Goal: Communication & Community: Answer question/provide support

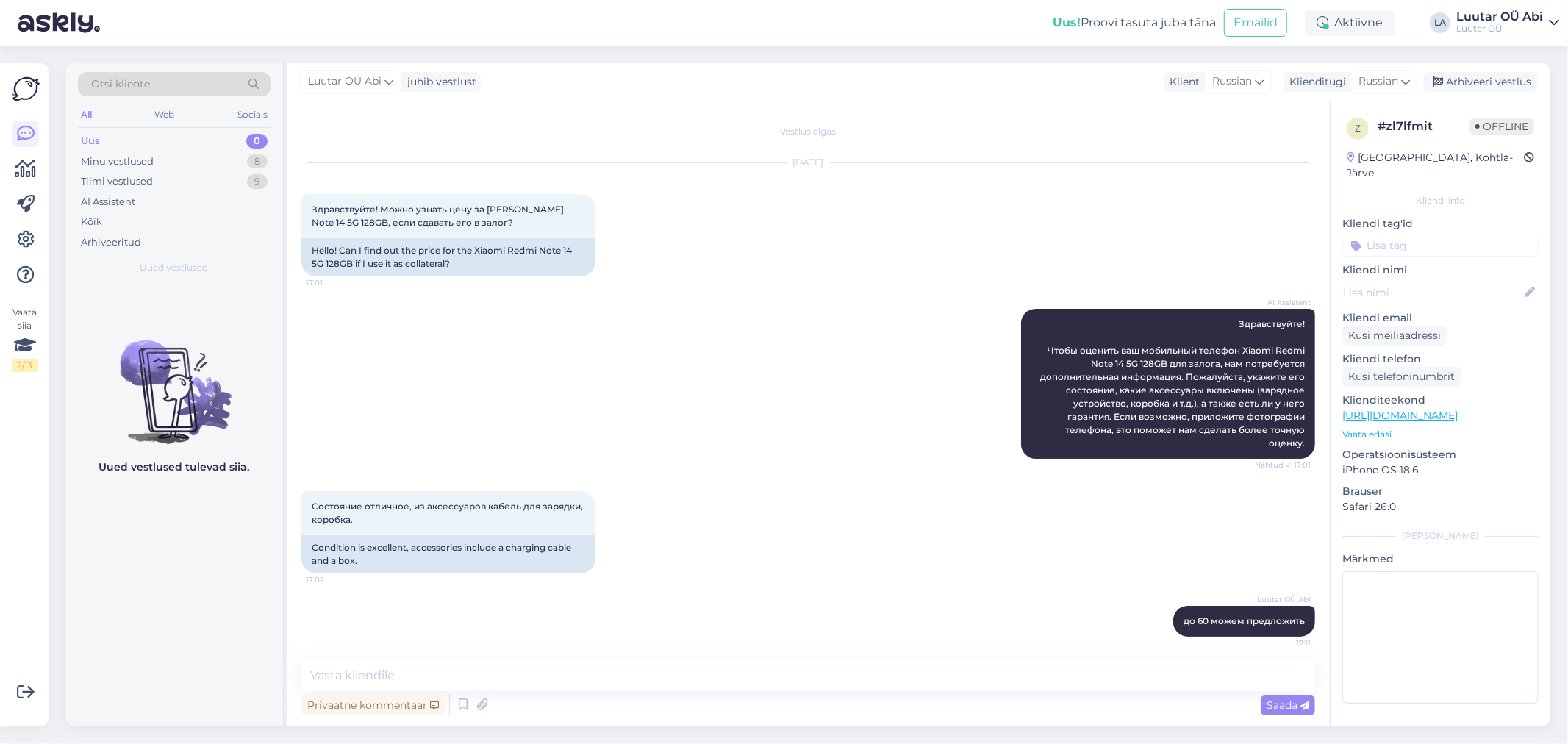
click at [253, 135] on div "0" at bounding box center [257, 141] width 22 height 15
click at [112, 160] on div "Minu vestlused" at bounding box center [118, 162] width 73 height 15
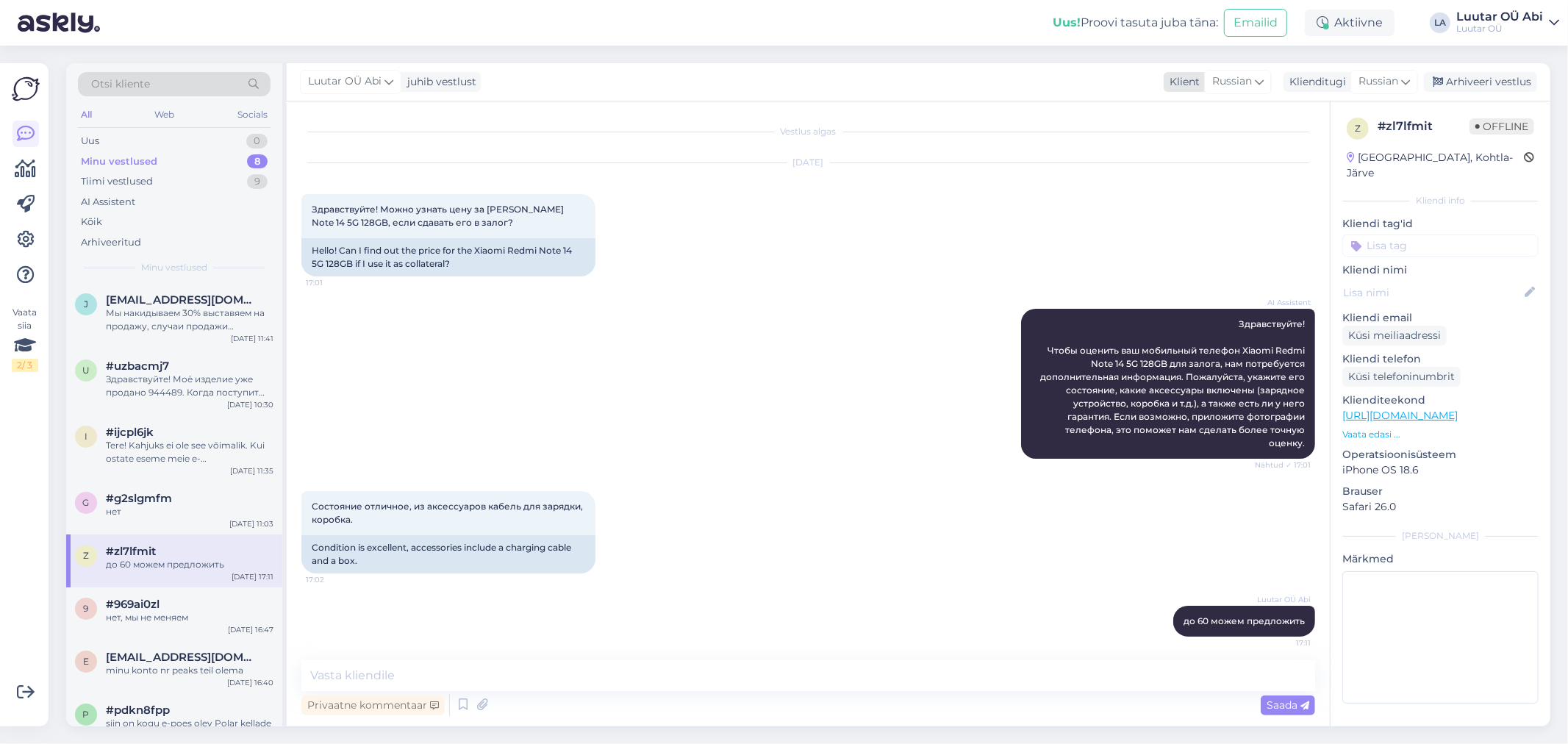
click at [1184, 80] on div "Klient" at bounding box center [1182, 82] width 36 height 16
click at [1010, 107] on div "Vestlus algas [DATE] Здравствуйте! Можно узнать цену за [PERSON_NAME] Note 14 5…" at bounding box center [808, 414] width 1043 height 625
click at [208, 309] on div "Мы накидываем 30% выставяем на продажу, случаи продажи получаете деньги" at bounding box center [190, 320] width 167 height 27
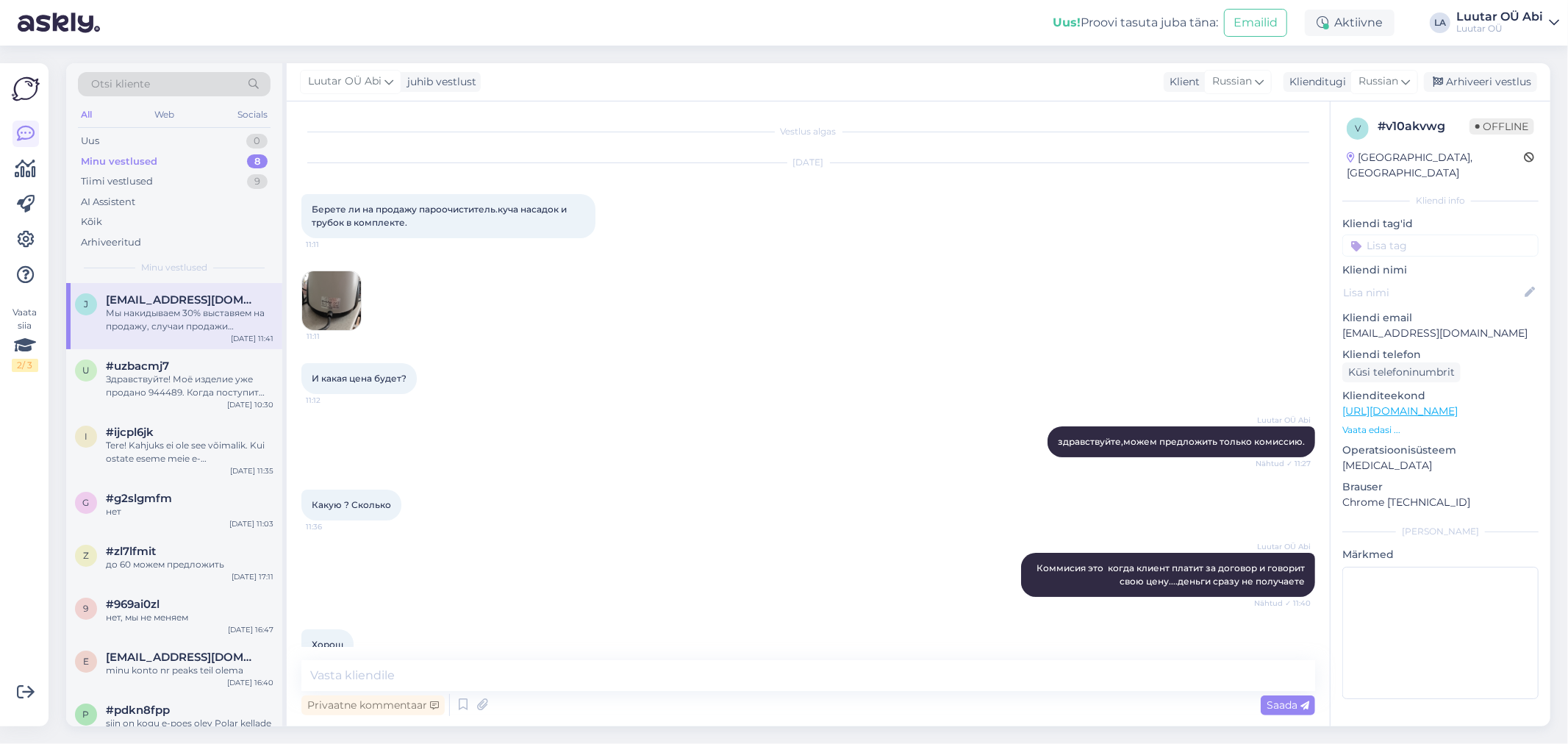
scroll to position [169, 0]
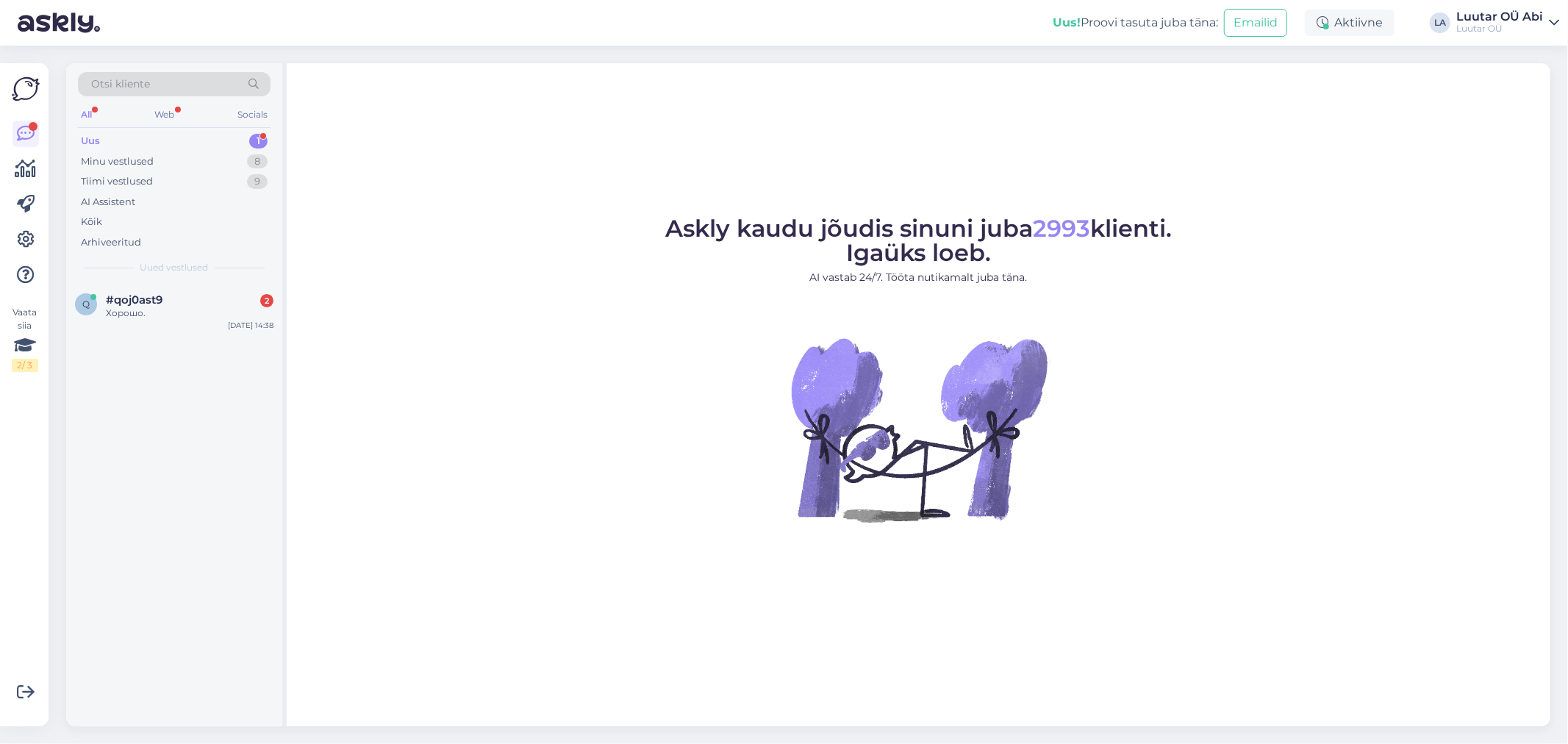
click at [111, 136] on div "Uus 1" at bounding box center [174, 141] width 192 height 21
click at [145, 300] on span "#qoj0ast9" at bounding box center [134, 300] width 56 height 13
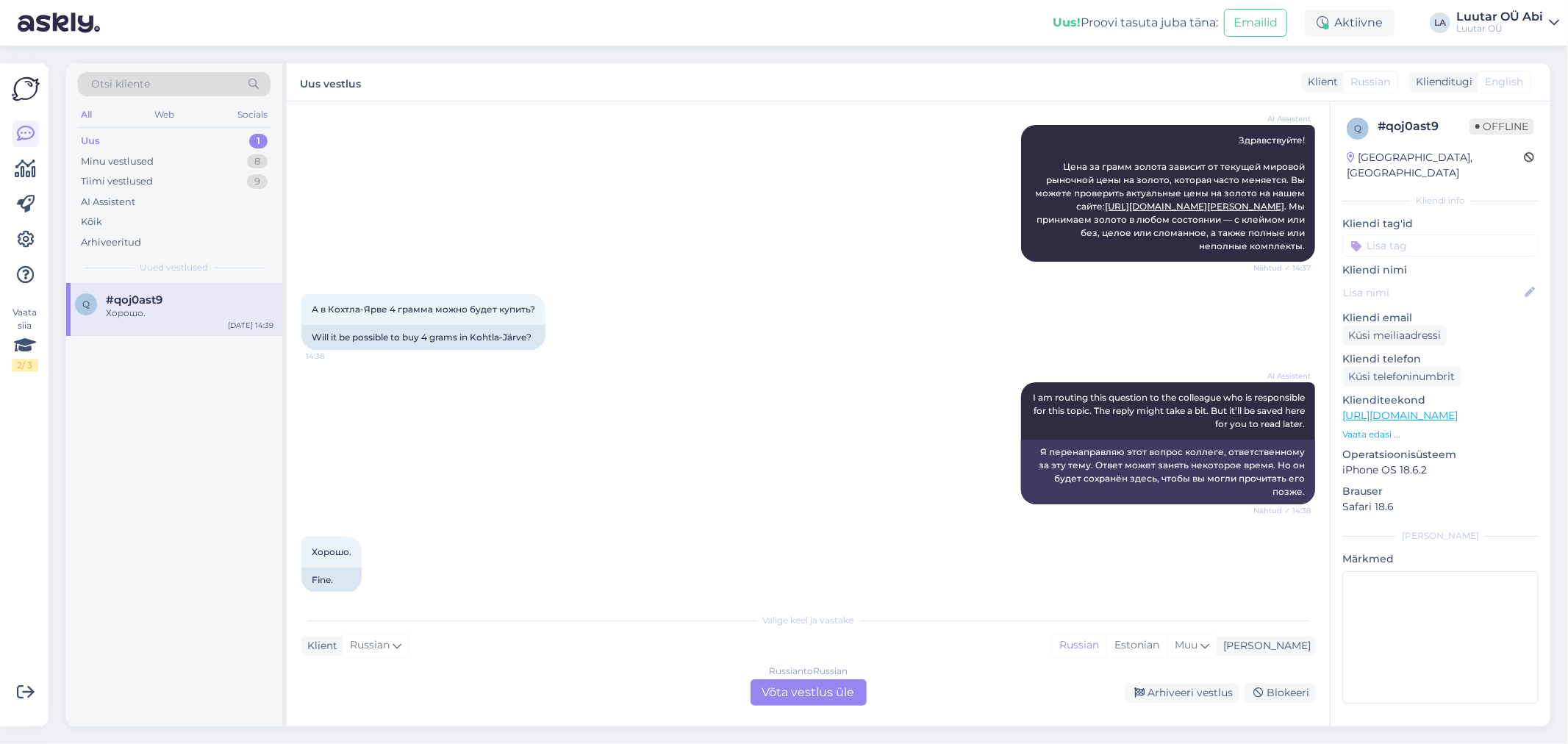
scroll to position [173, 0]
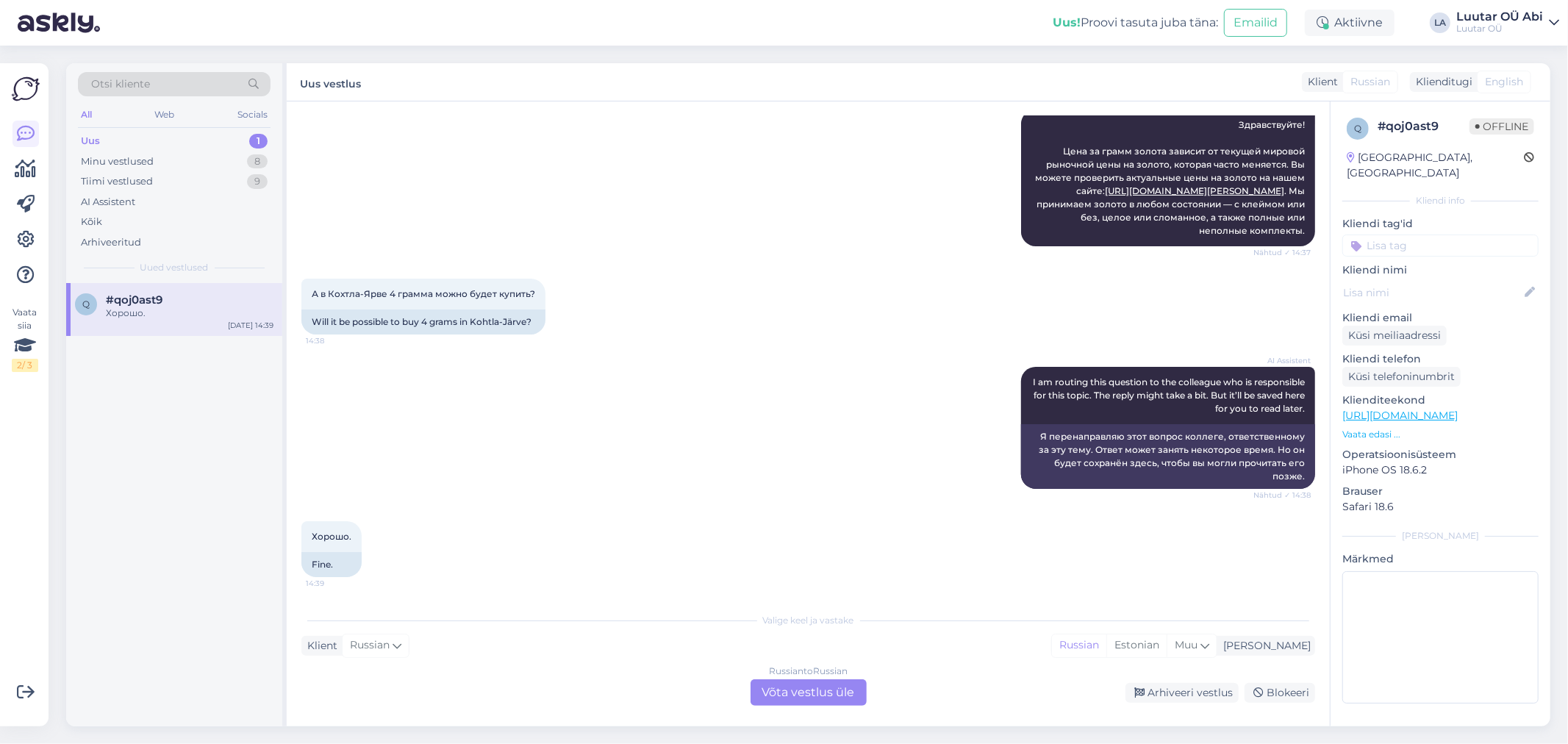
click at [800, 688] on div "Russian to Russian Võta vestlus üle" at bounding box center [808, 693] width 116 height 27
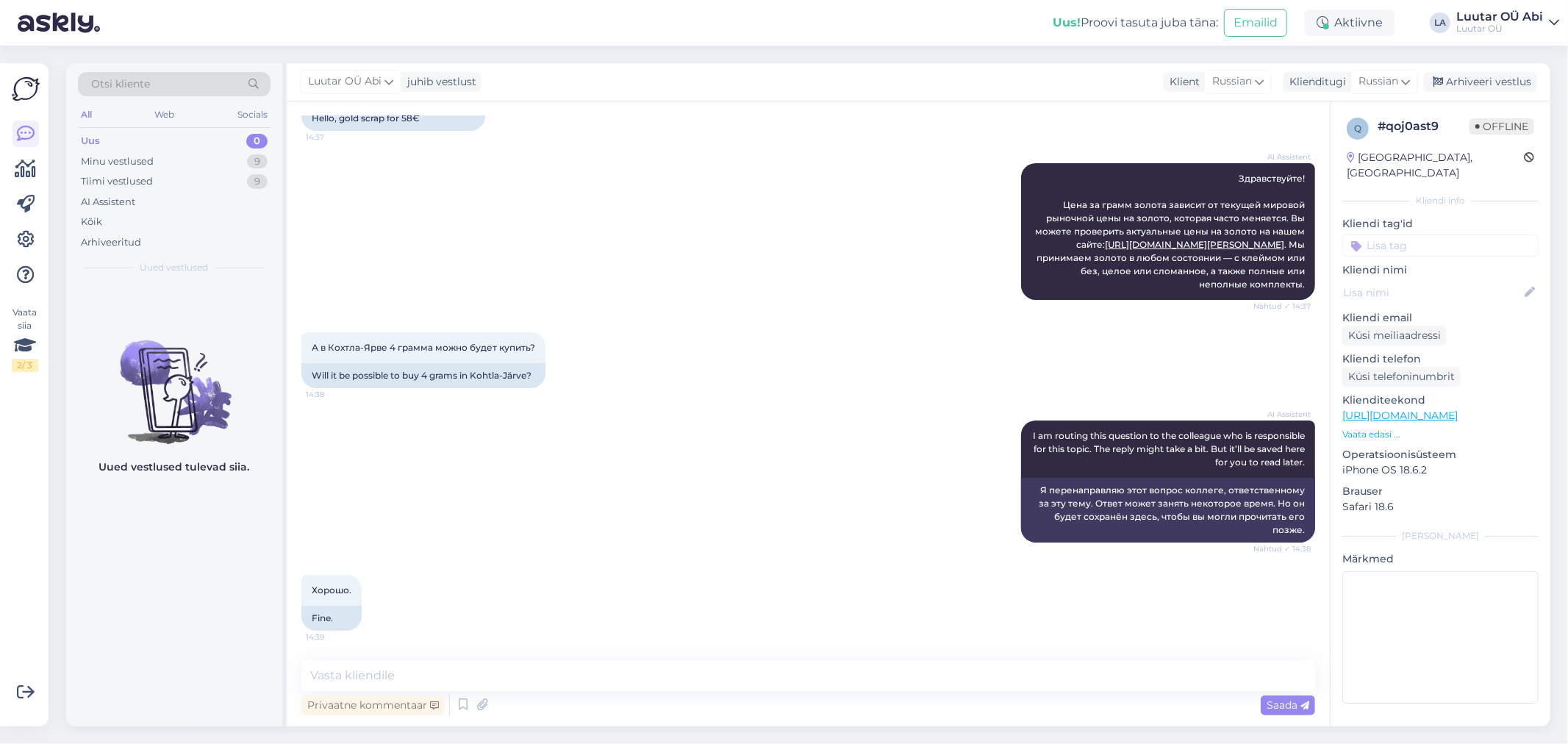
scroll to position [119, 0]
click at [658, 675] on textarea at bounding box center [808, 675] width 1014 height 31
paste textarea "Мы покупаем 58.- грамм,а продаем лом за 60.-/грамм"
type textarea "Мы покупаем 58.- грамм,а продаем лом за 60.-/грамм"
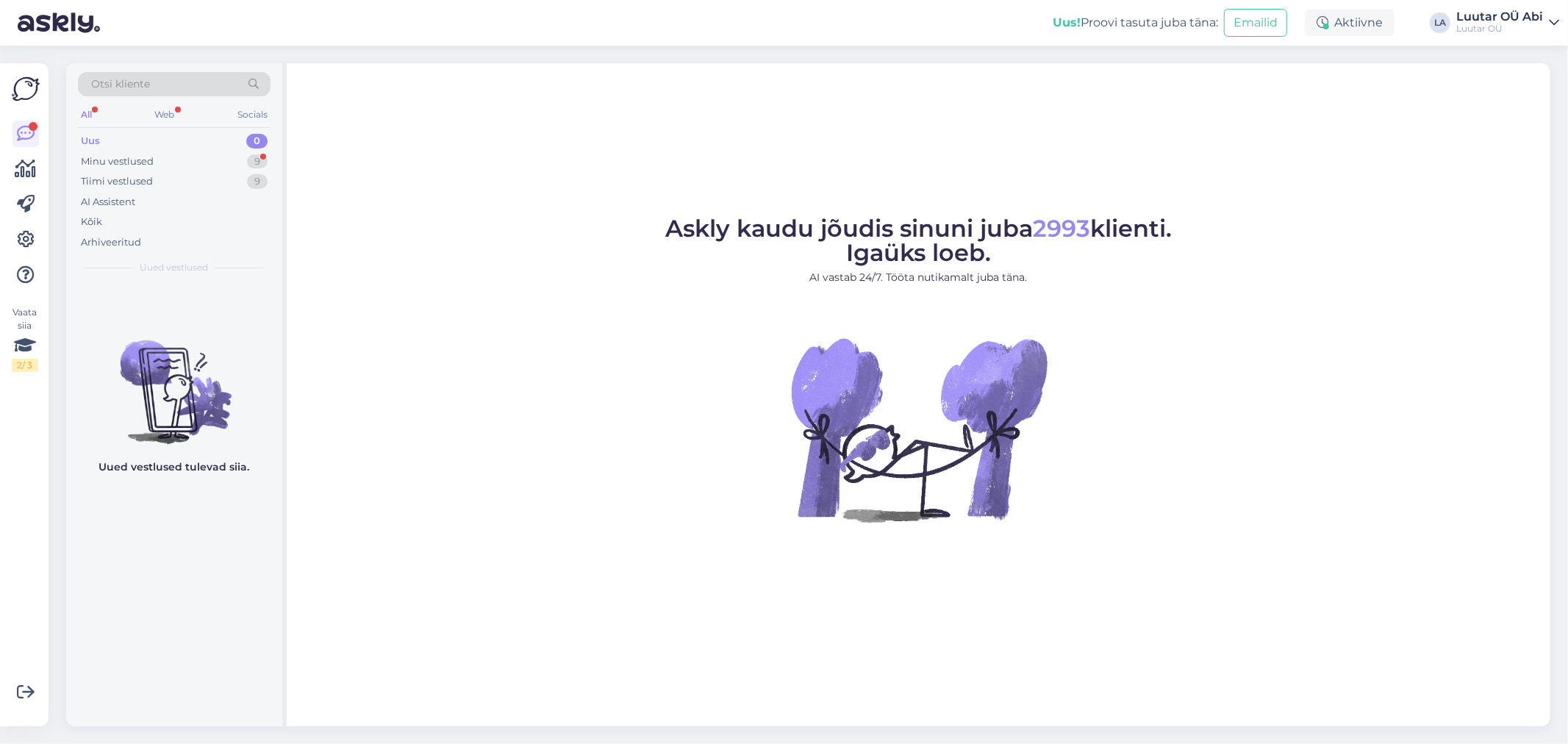
click at [143, 138] on div "Uus 0" at bounding box center [174, 141] width 192 height 21
click at [255, 143] on div "0" at bounding box center [257, 141] width 22 height 15
click at [149, 144] on div "Uus 0" at bounding box center [174, 141] width 192 height 21
click at [159, 172] on div "Tiimi vestlused 9" at bounding box center [174, 182] width 192 height 21
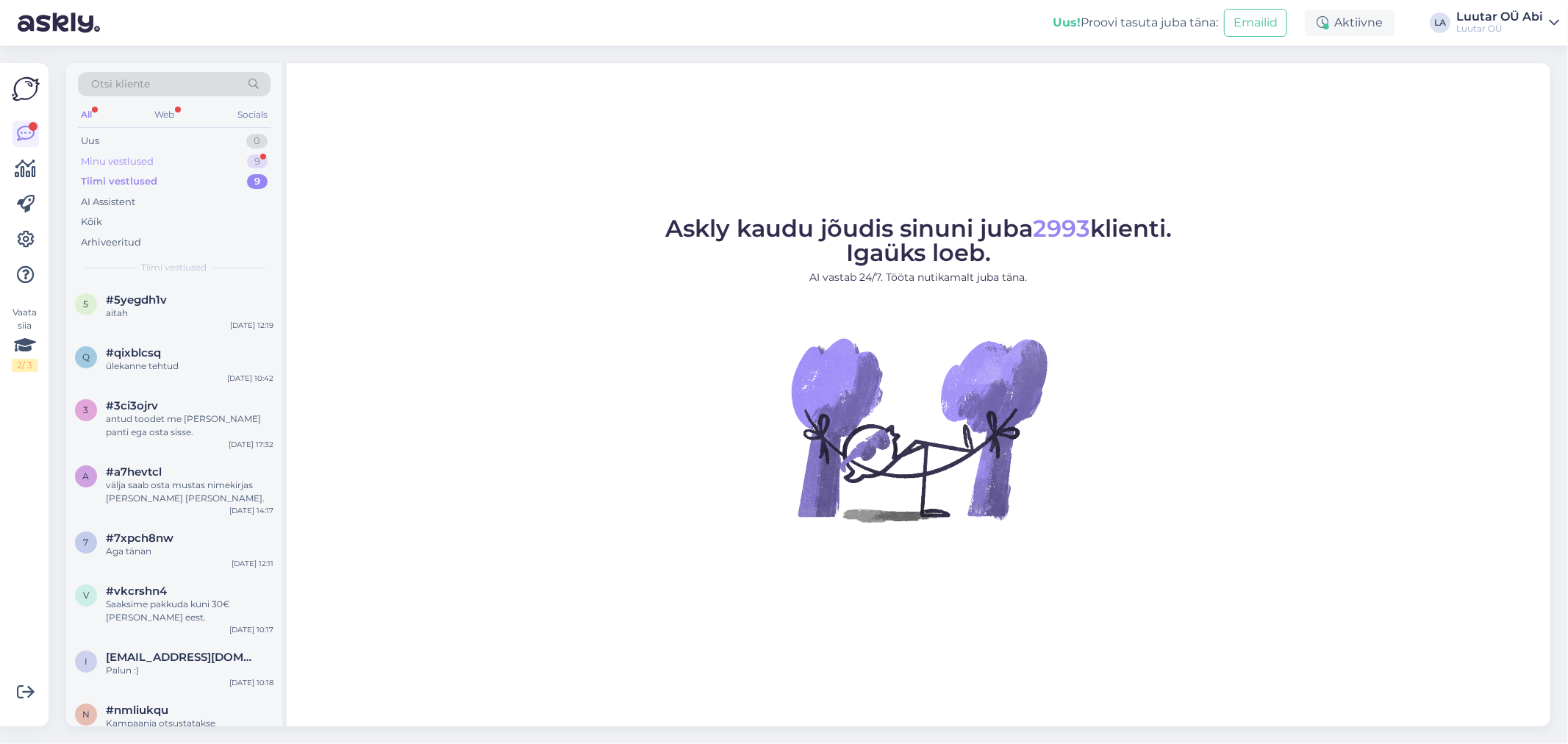
click at [160, 160] on div "Minu vestlused 9" at bounding box center [174, 162] width 192 height 21
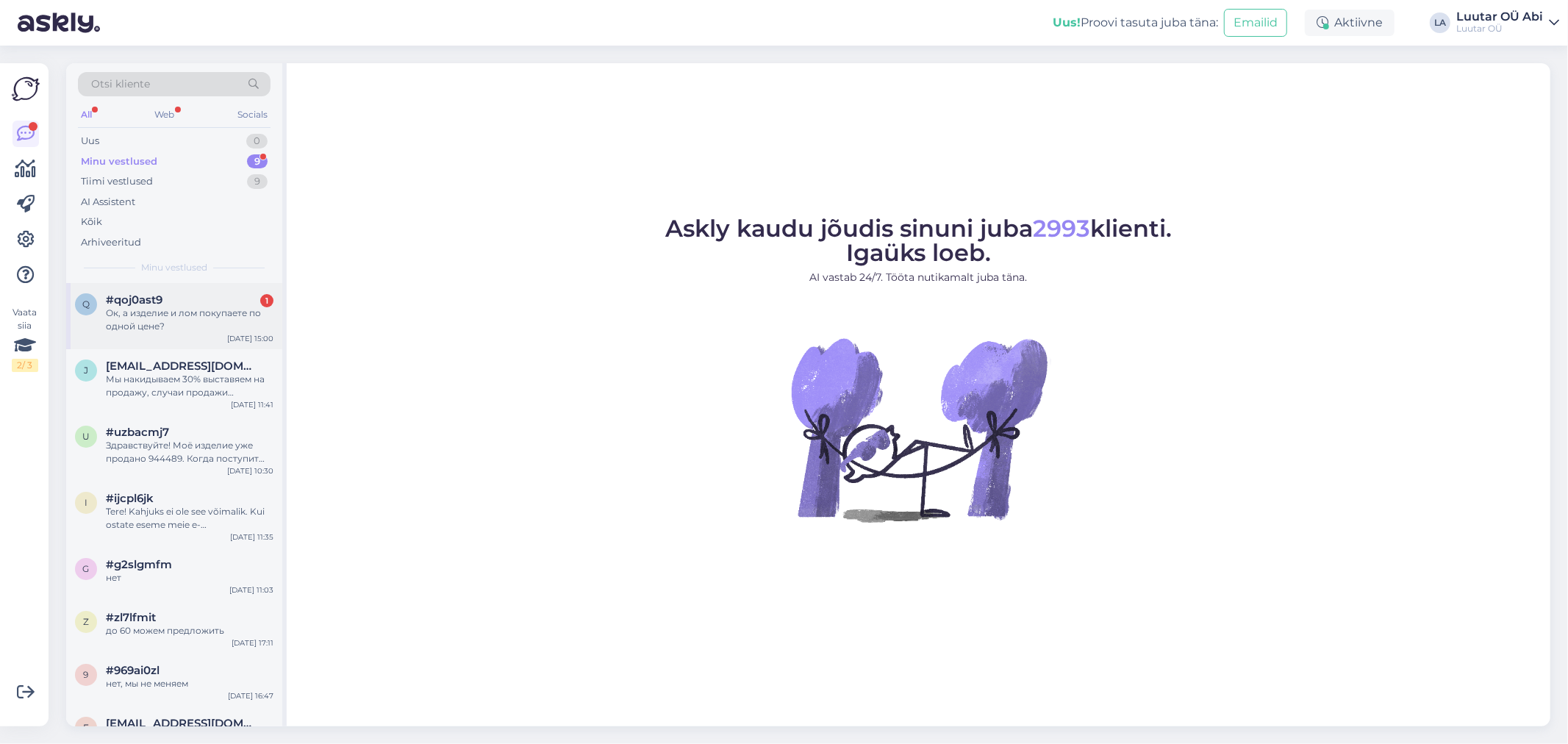
click at [190, 302] on div "#qoj0ast9 1" at bounding box center [190, 300] width 167 height 13
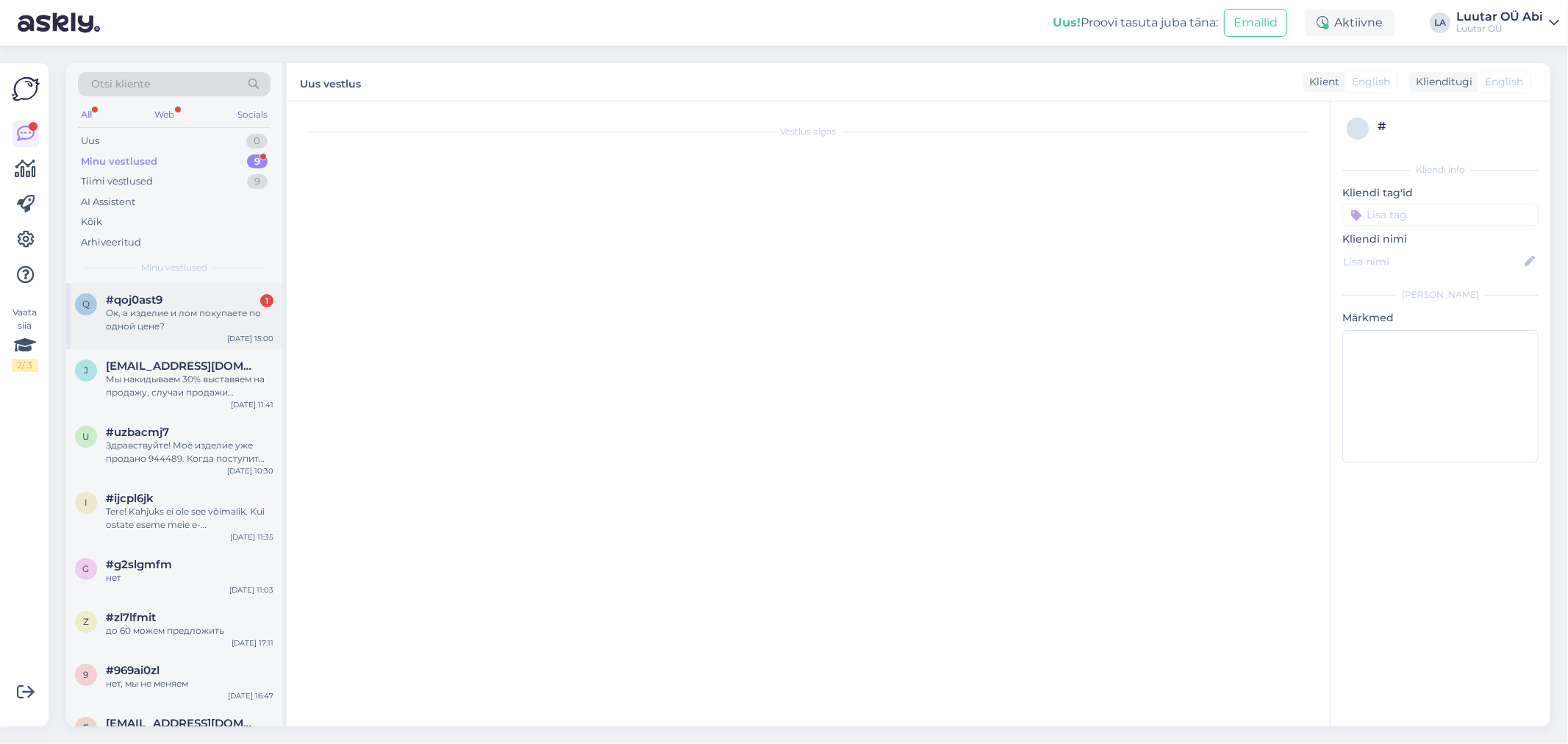
scroll to position [245, 0]
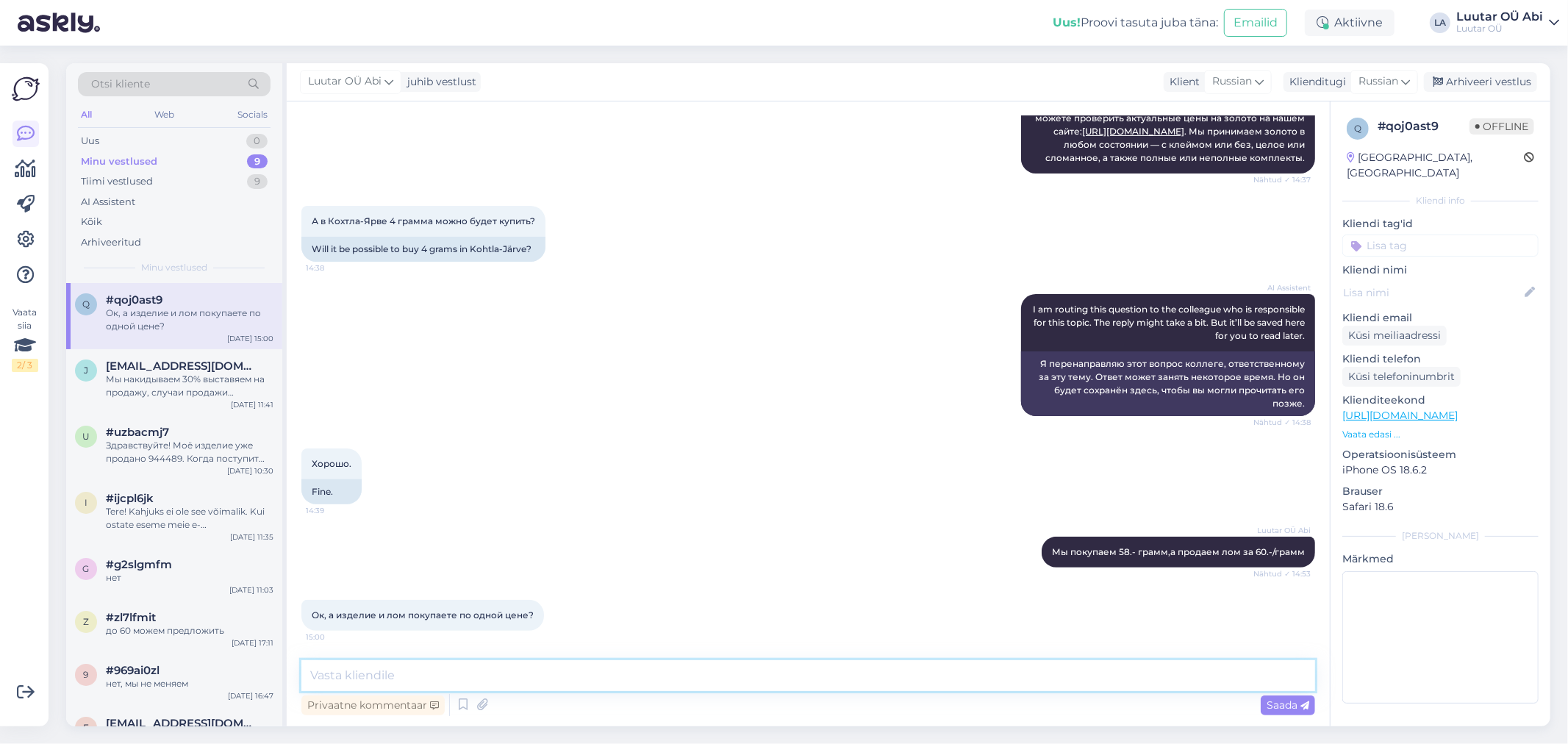
paste textarea "лом 58.- изделия +5%"
type textarea "лом 58.- изделия +5%"
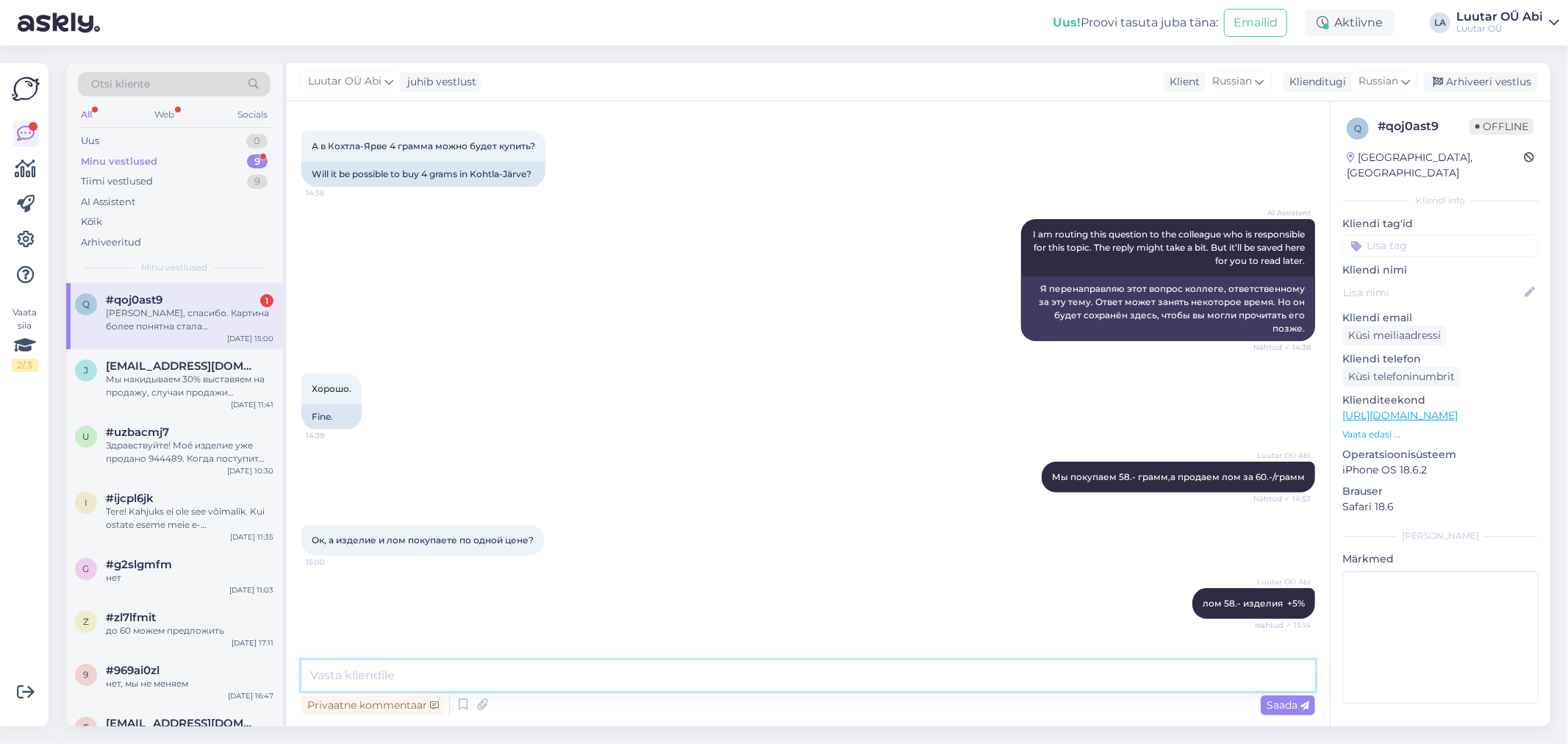
scroll to position [372, 0]
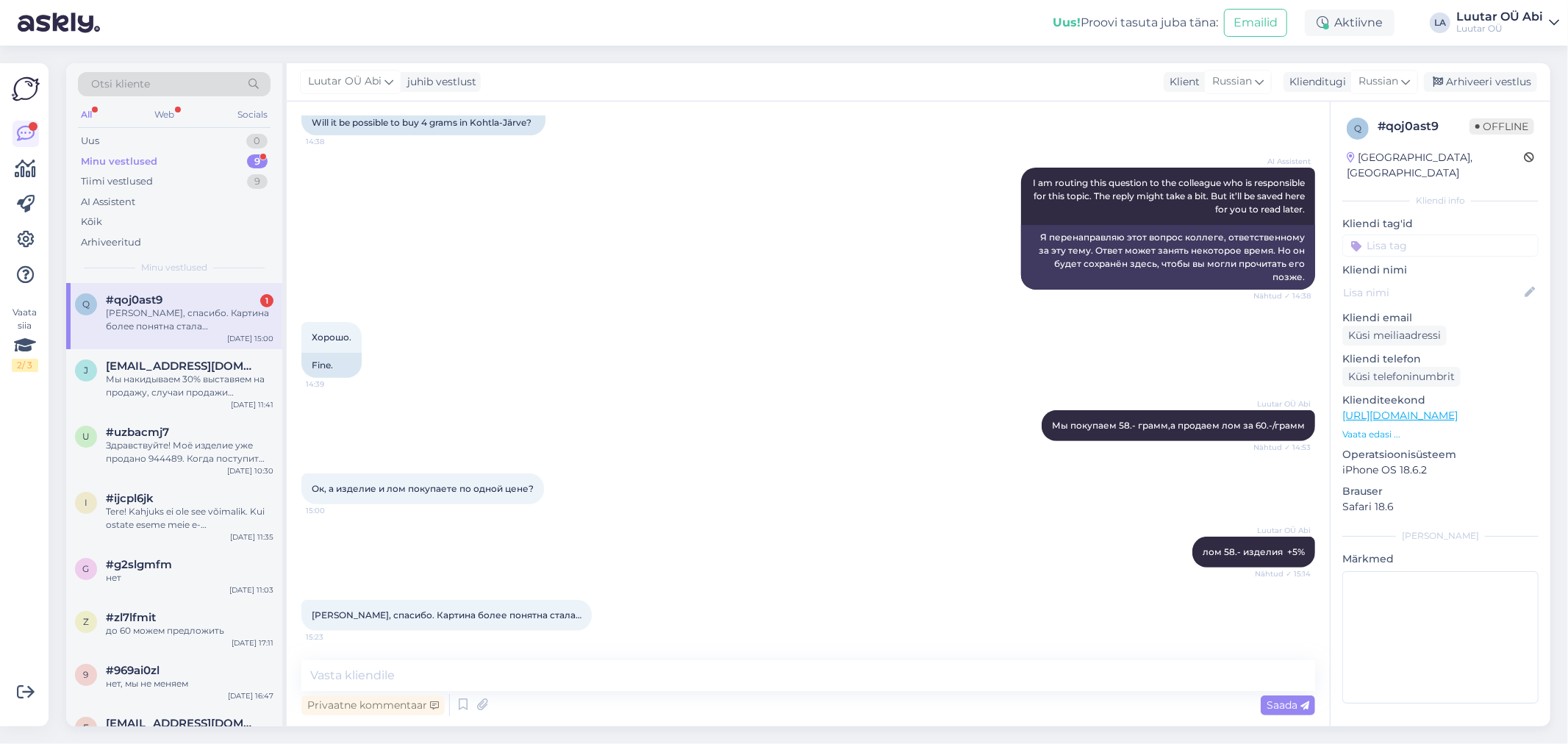
click at [194, 320] on div "Хорошо, спасибо. Картина более понятна стала…" at bounding box center [190, 320] width 167 height 27
click at [185, 159] on div "Minu vestlused 9" at bounding box center [174, 162] width 192 height 21
